Goal: Task Accomplishment & Management: Use online tool/utility

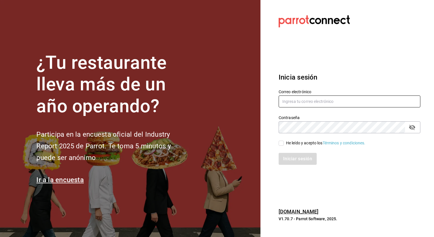
type input "[PERSON_NAME][EMAIL_ADDRESS][PERSON_NAME][DOMAIN_NAME]"
click at [279, 144] on input "He leído y acepto los Términos y condiciones." at bounding box center [280, 143] width 5 height 5
checkbox input "true"
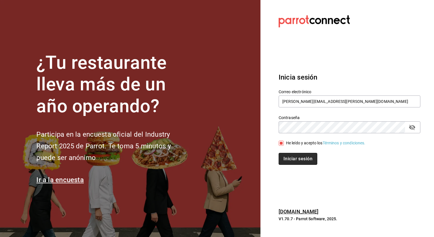
click at [290, 155] on button "Iniciar sesión" at bounding box center [297, 159] width 39 height 12
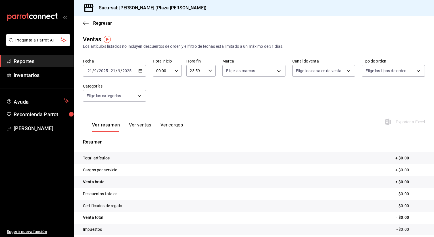
click at [138, 70] on icon "button" at bounding box center [140, 71] width 4 height 4
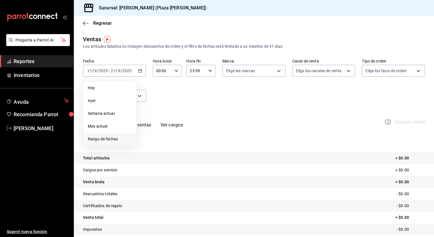
click at [116, 137] on span "Rango de fechas" at bounding box center [110, 139] width 44 height 6
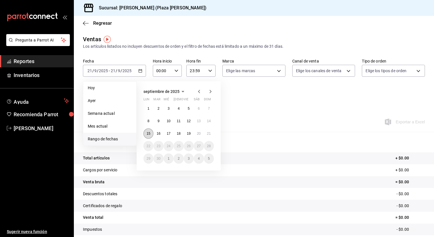
click at [148, 135] on abbr "15" at bounding box center [148, 133] width 4 height 4
click at [207, 135] on abbr "21" at bounding box center [209, 133] width 4 height 4
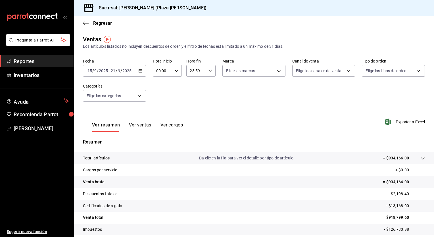
click at [199, 72] on input "23:59" at bounding box center [196, 70] width 20 height 11
click at [201, 71] on div at bounding box center [217, 118] width 434 height 237
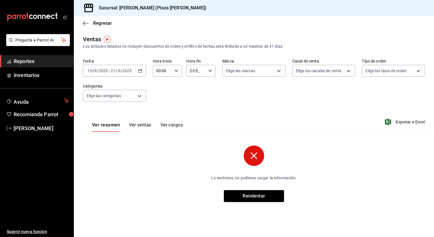
click at [192, 72] on input "23:5_" at bounding box center [196, 70] width 20 height 11
click at [198, 89] on button "21" at bounding box center [193, 89] width 12 height 11
type input "21:5_"
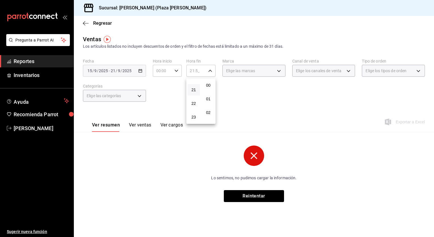
click at [198, 89] on button "21" at bounding box center [193, 89] width 12 height 11
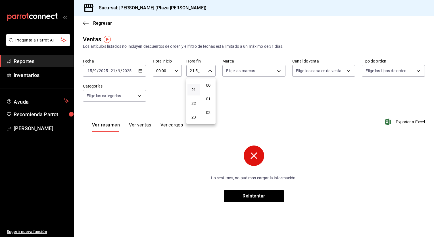
drag, startPoint x: 190, startPoint y: 98, endPoint x: 194, endPoint y: 67, distance: 31.5
click at [194, 67] on div "00 01 02 03 04 05 06 07 08 09 10 11 12 13 14 15 16 17 18 19 20 21 22 23 00 01 0…" at bounding box center [217, 119] width 434 height 235
click at [195, 95] on div "00 01 02 03 04 05 06 07 08 09 10 11 12 13 14 15 16 17 18 19 20 21 22 23" at bounding box center [193, 100] width 15 height 45
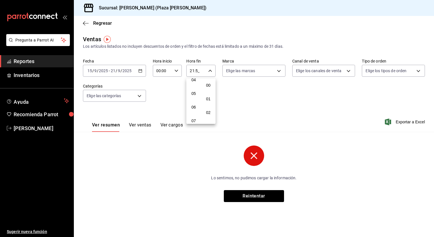
click at [195, 95] on span "05" at bounding box center [194, 93] width 6 height 5
click at [207, 87] on span "00" at bounding box center [209, 85] width 6 height 5
type input "05:00"
click at [175, 70] on div at bounding box center [217, 118] width 434 height 237
click at [167, 72] on input "00:00" at bounding box center [163, 70] width 20 height 11
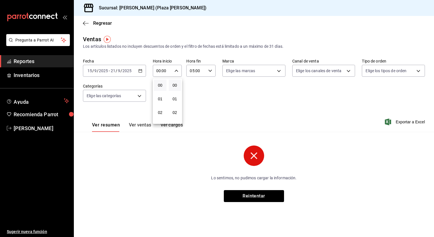
click at [169, 75] on div at bounding box center [217, 118] width 434 height 237
click at [169, 75] on input "00:00" at bounding box center [163, 70] width 20 height 11
click at [163, 86] on button "00" at bounding box center [160, 84] width 12 height 11
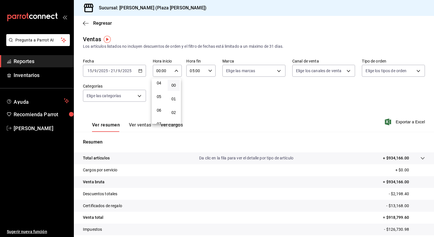
scroll to position [68, 0]
click at [163, 86] on button "05" at bounding box center [159, 84] width 12 height 11
type input "05:00"
click at [408, 122] on div at bounding box center [217, 118] width 434 height 237
click at [408, 122] on span "Exportar a Excel" at bounding box center [405, 121] width 39 height 7
